Goal: Book appointment/travel/reservation

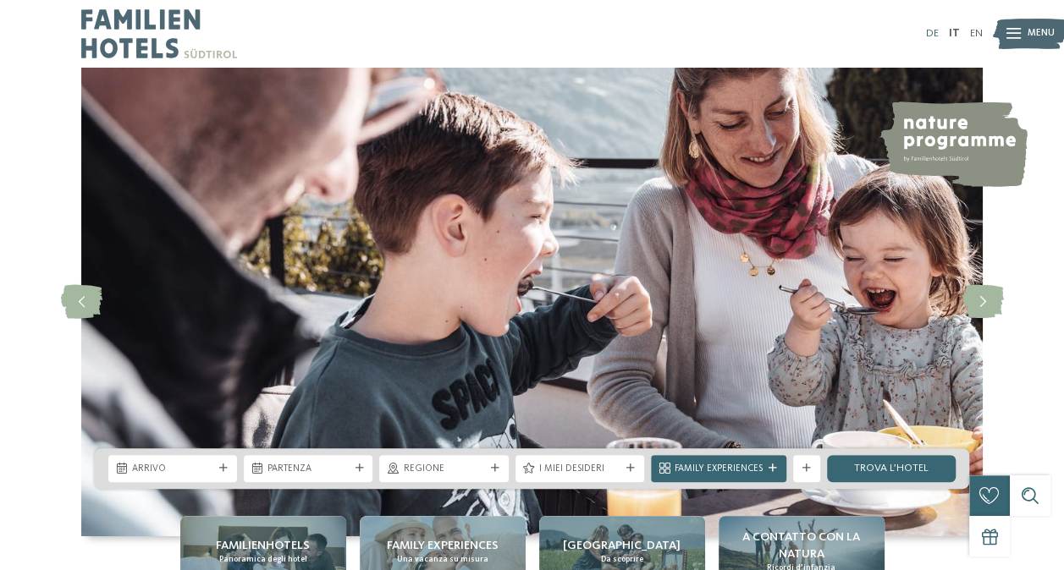
click at [932, 34] on link "DE" at bounding box center [932, 33] width 13 height 11
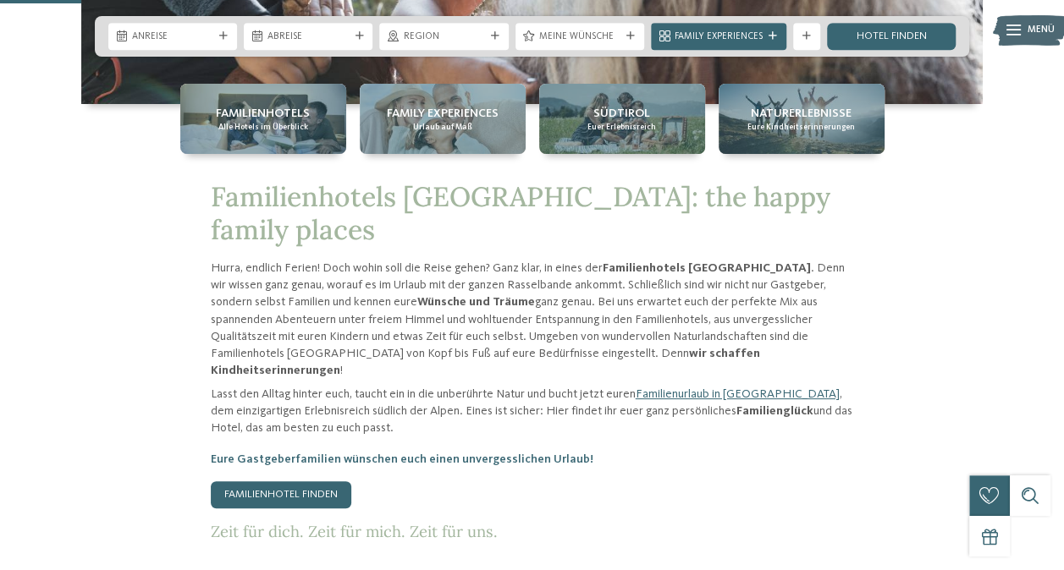
scroll to position [447, 0]
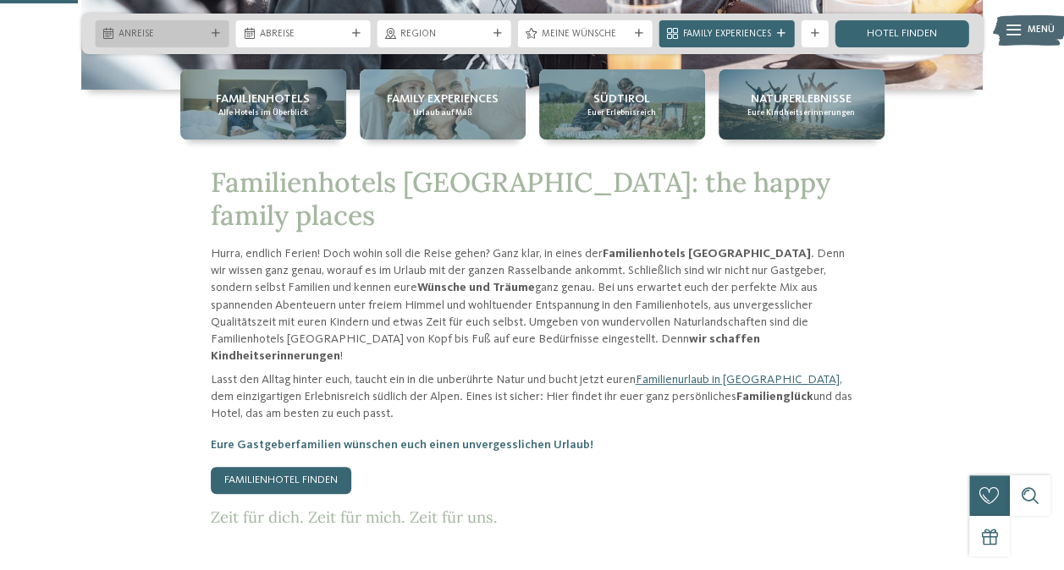
click at [217, 30] on icon at bounding box center [216, 34] width 8 height 8
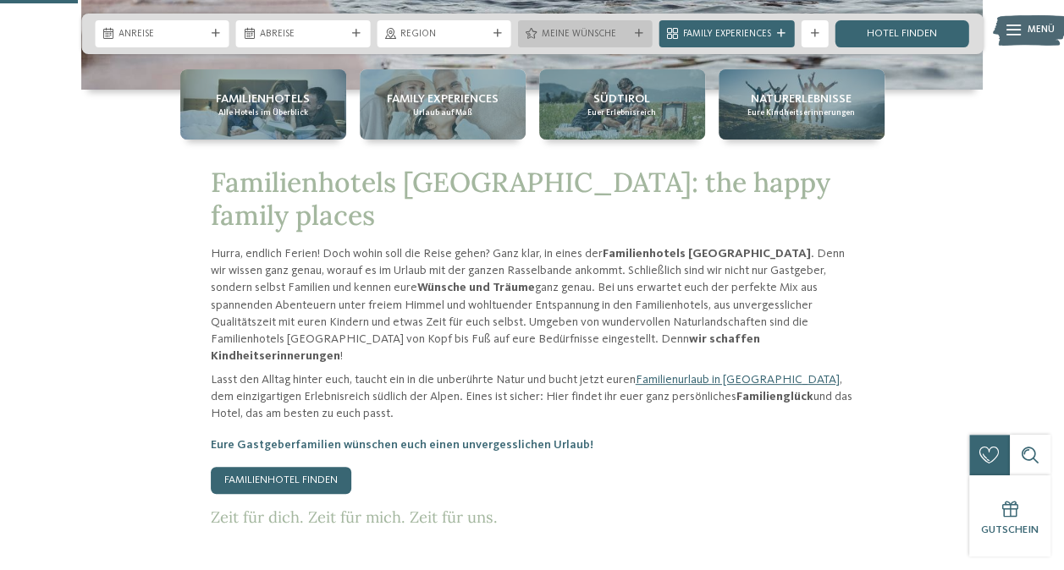
click at [640, 33] on icon at bounding box center [638, 34] width 8 height 8
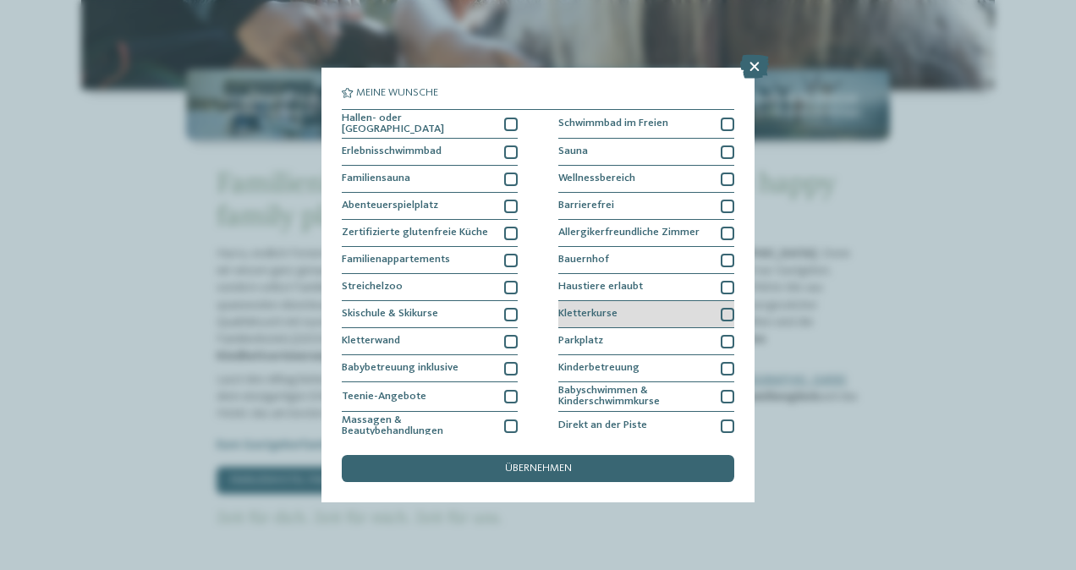
click at [723, 310] on div at bounding box center [728, 315] width 14 height 14
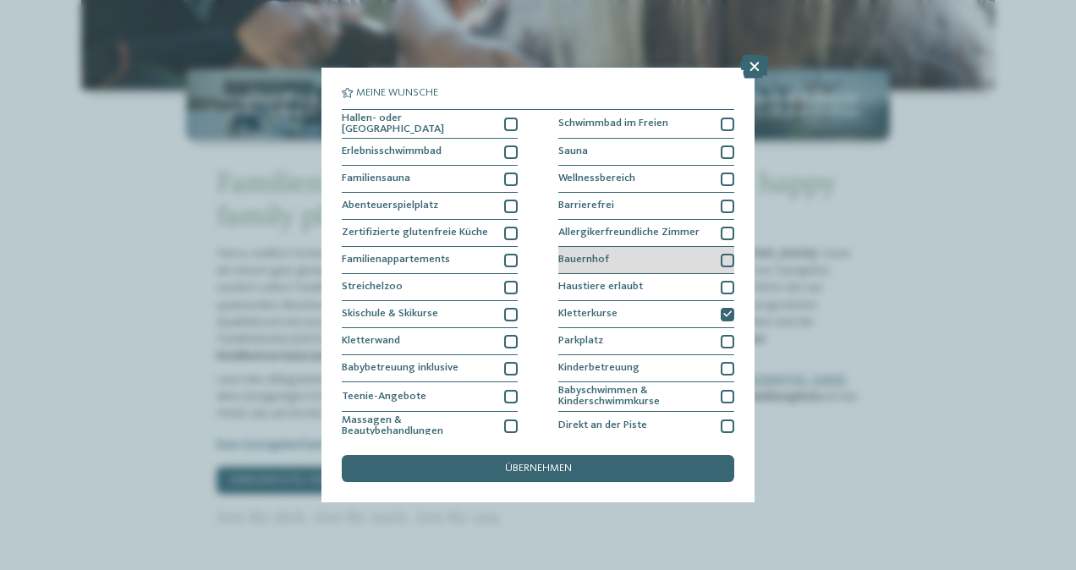
click at [721, 257] on div at bounding box center [728, 261] width 14 height 14
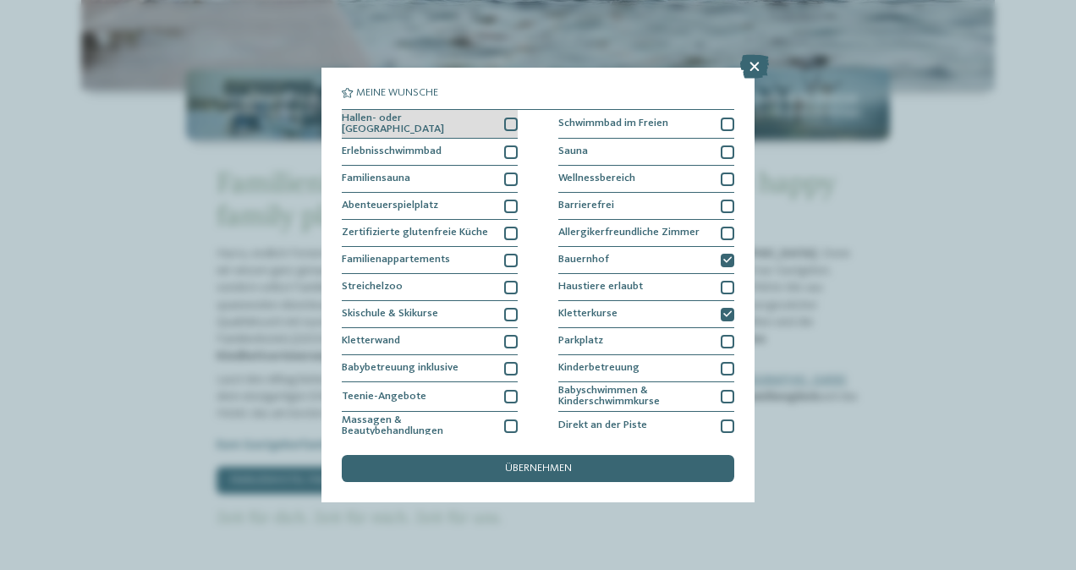
click at [509, 125] on div at bounding box center [511, 125] width 14 height 14
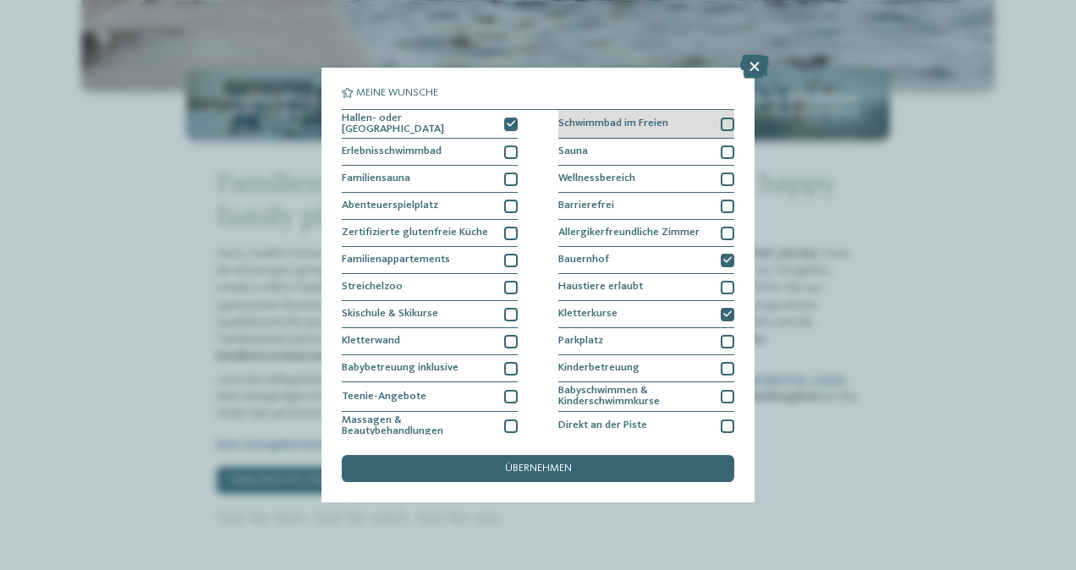
click at [721, 124] on div at bounding box center [728, 125] width 14 height 14
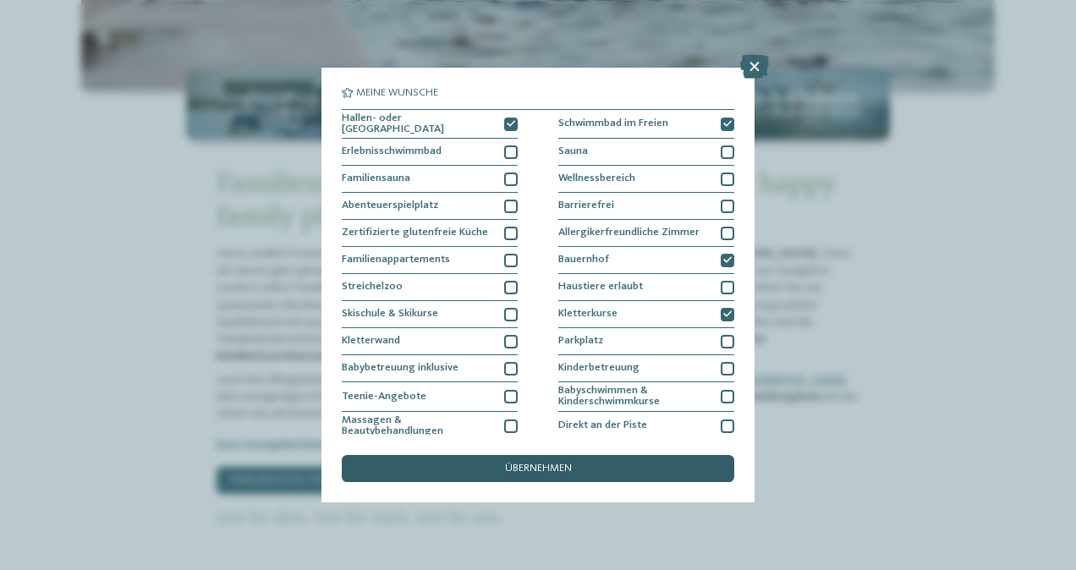
click at [591, 467] on div "übernehmen" at bounding box center [538, 468] width 393 height 27
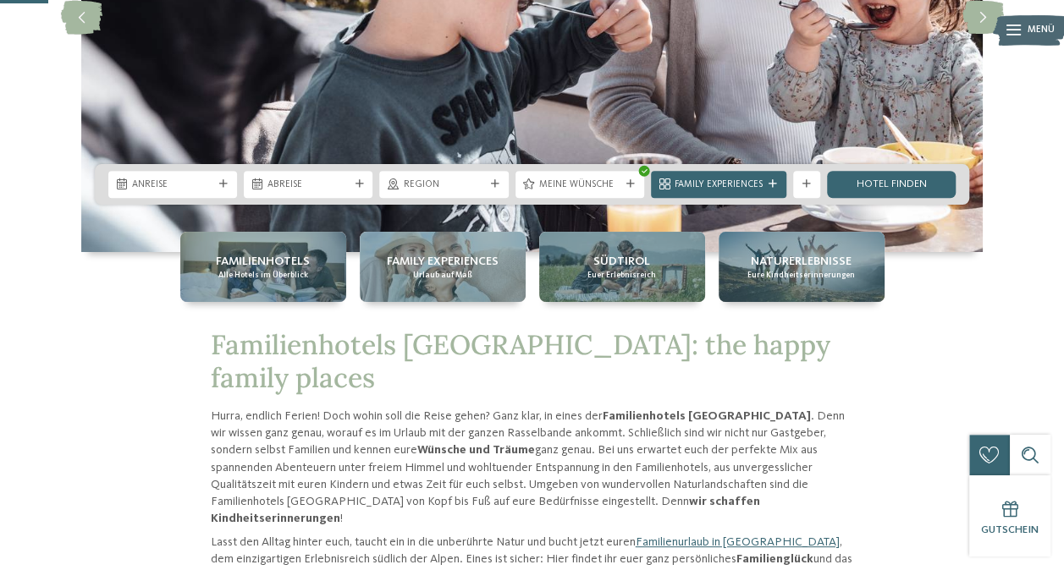
scroll to position [271, 0]
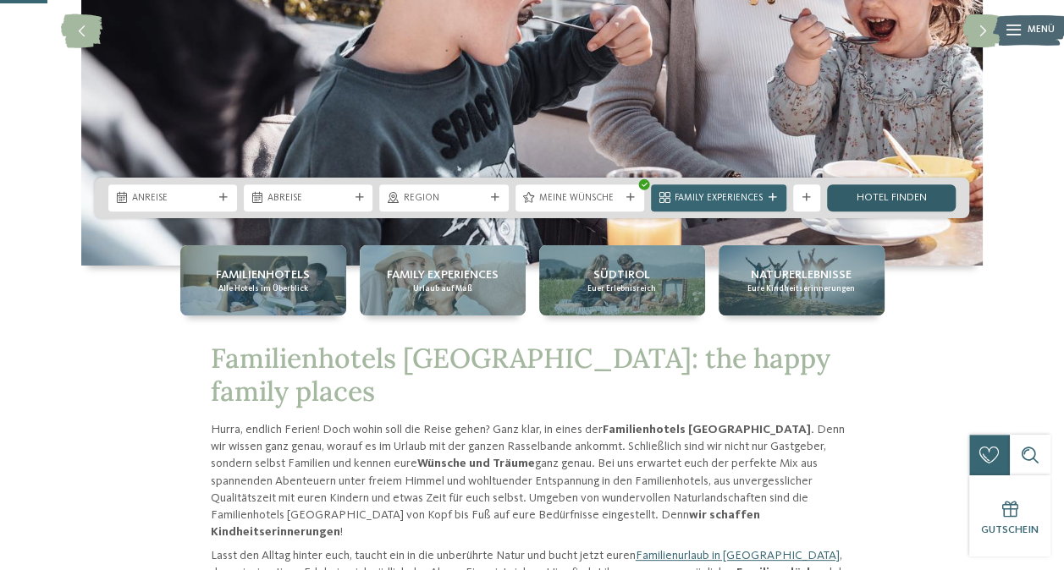
click at [904, 198] on link "Hotel finden" at bounding box center [891, 197] width 129 height 27
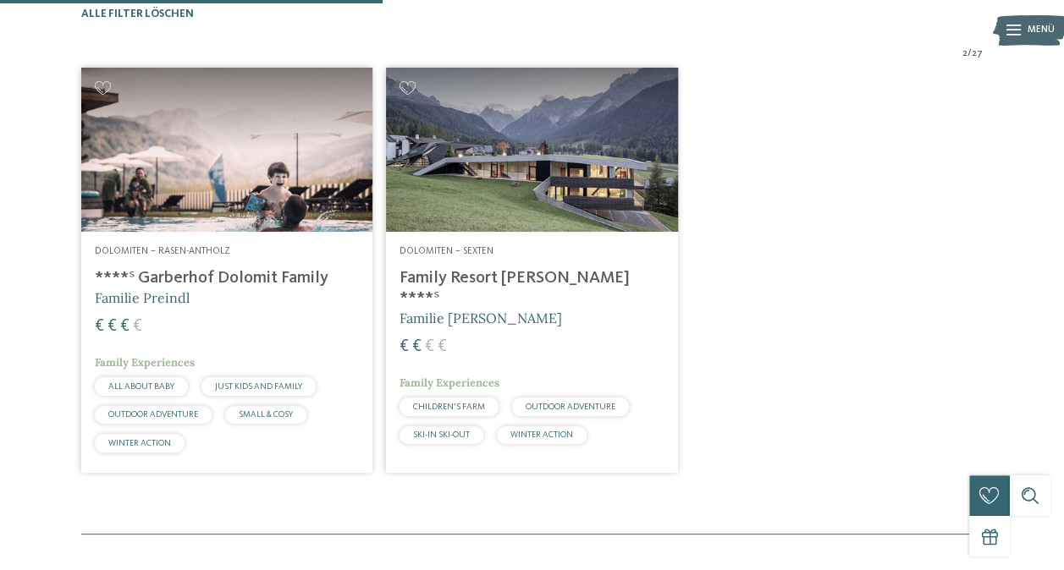
click at [228, 204] on img at bounding box center [226, 150] width 291 height 164
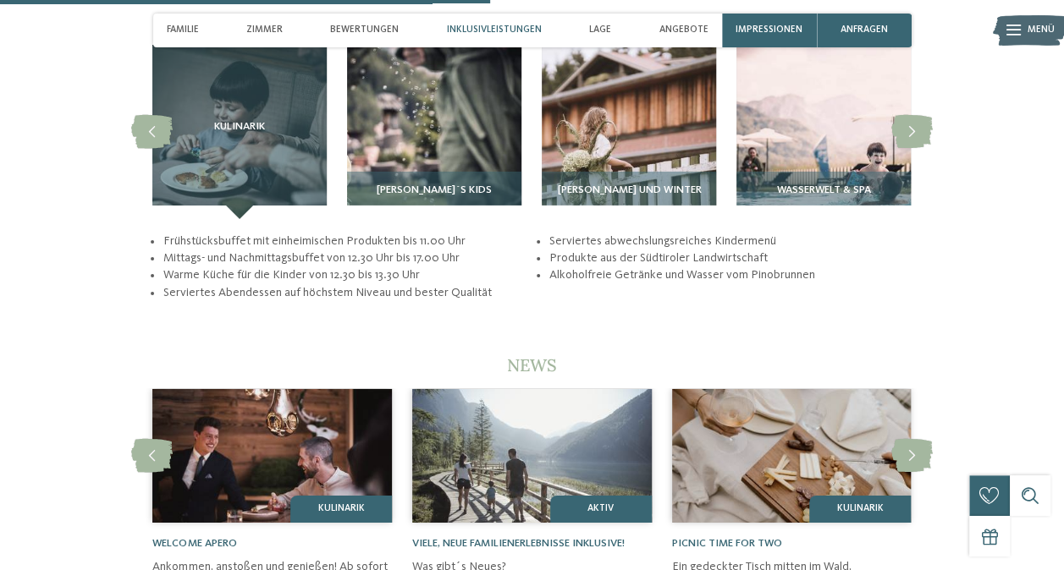
scroll to position [2619, 0]
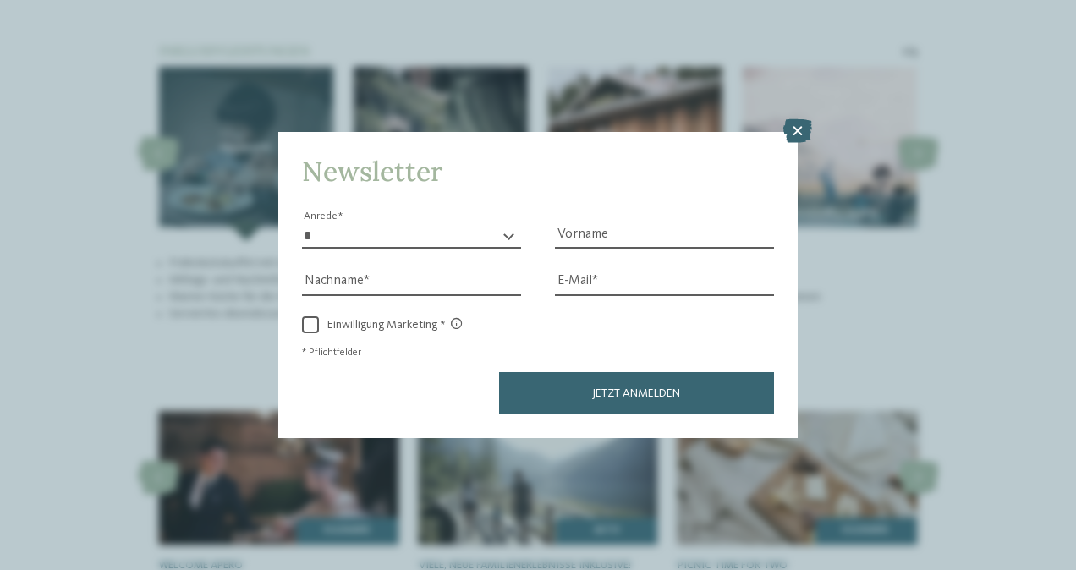
click at [1063, 258] on html "Kleinen Moment noch – die Webseite wird geladen … DE IT ab" at bounding box center [538, 547] width 1076 height 6332
click at [798, 139] on icon at bounding box center [797, 131] width 29 height 24
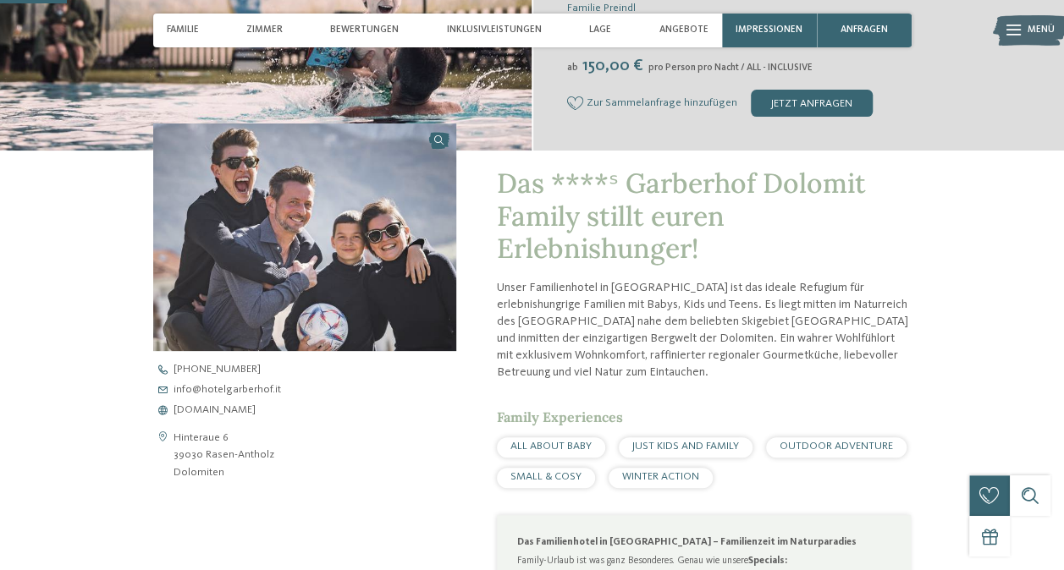
scroll to position [334, 0]
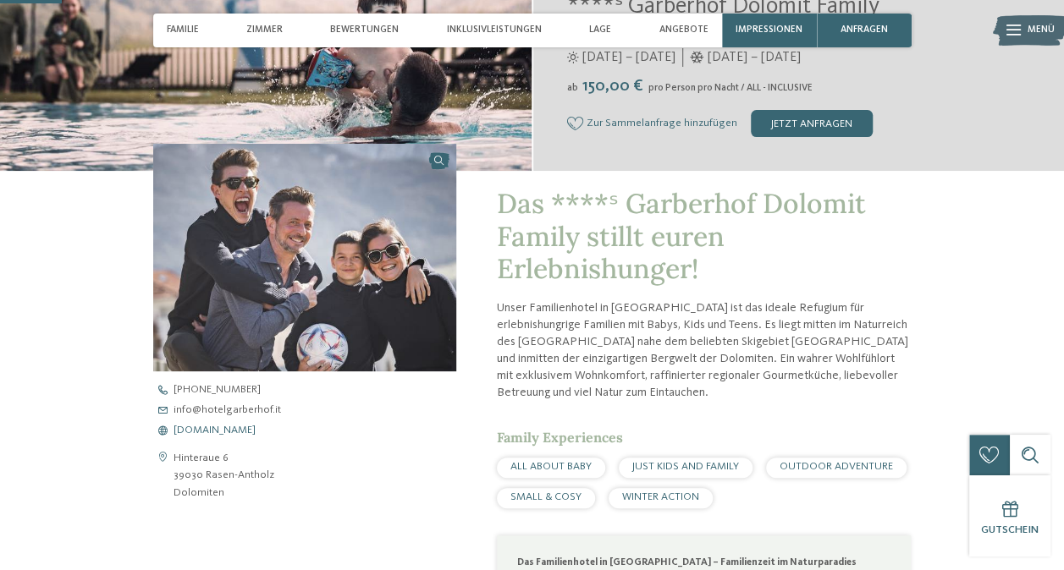
click at [241, 432] on span "www.hotelgarberhof.it" at bounding box center [214, 431] width 82 height 11
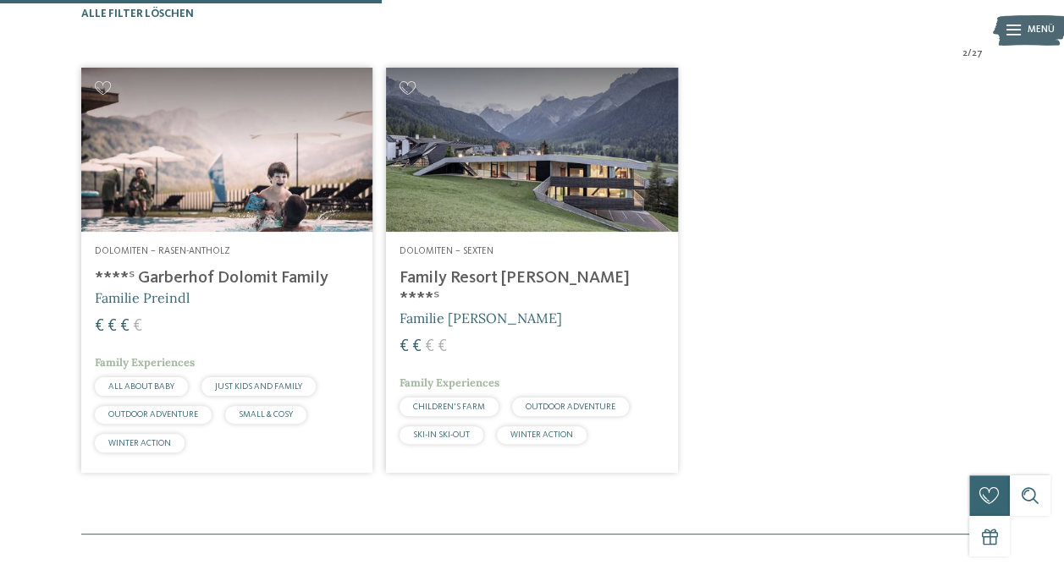
click at [577, 210] on img at bounding box center [531, 150] width 291 height 164
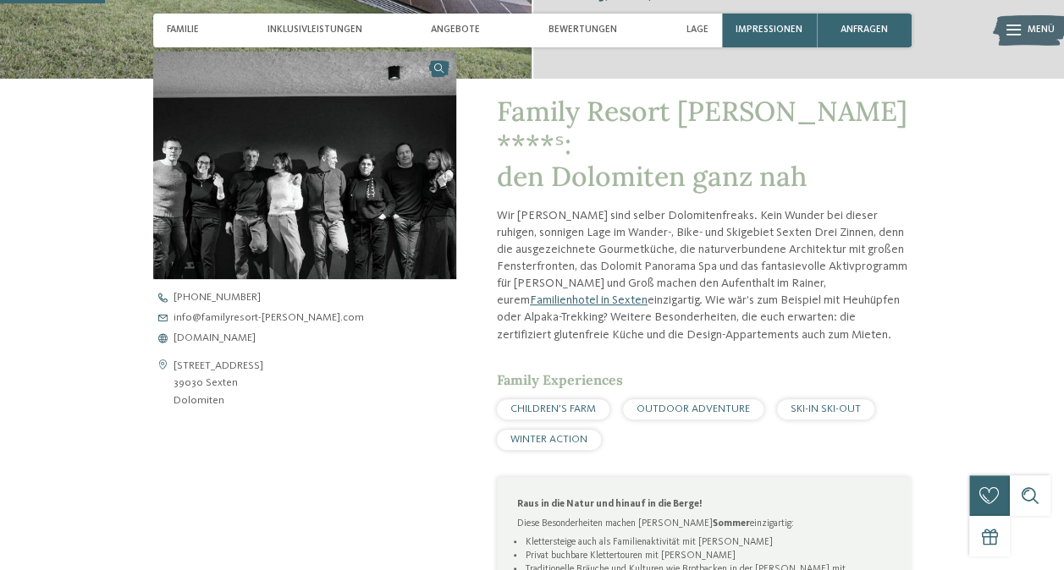
scroll to position [443, 0]
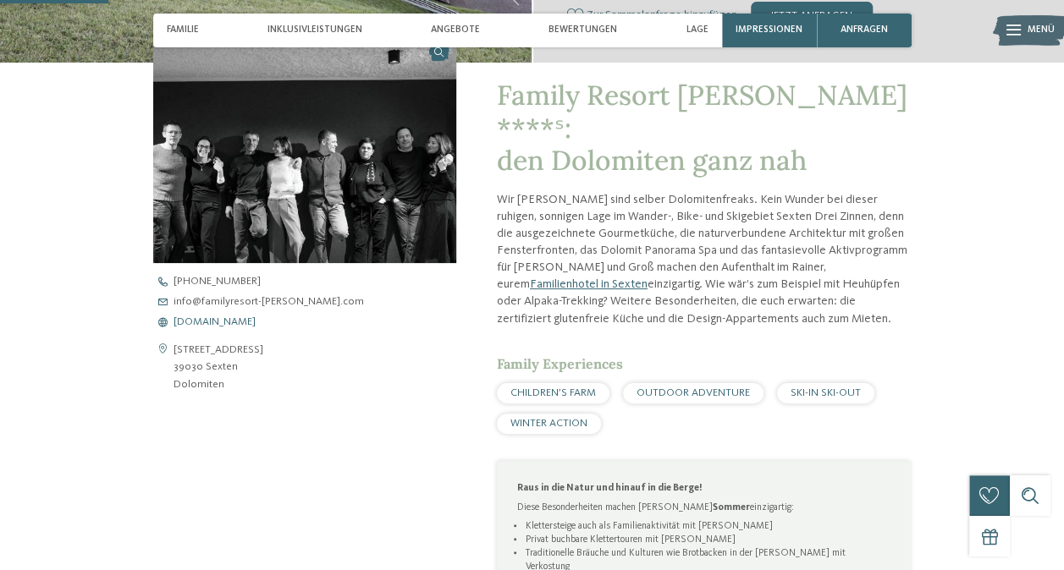
click at [256, 320] on span "[DOMAIN_NAME]" at bounding box center [214, 322] width 82 height 11
